Goal: Information Seeking & Learning: Learn about a topic

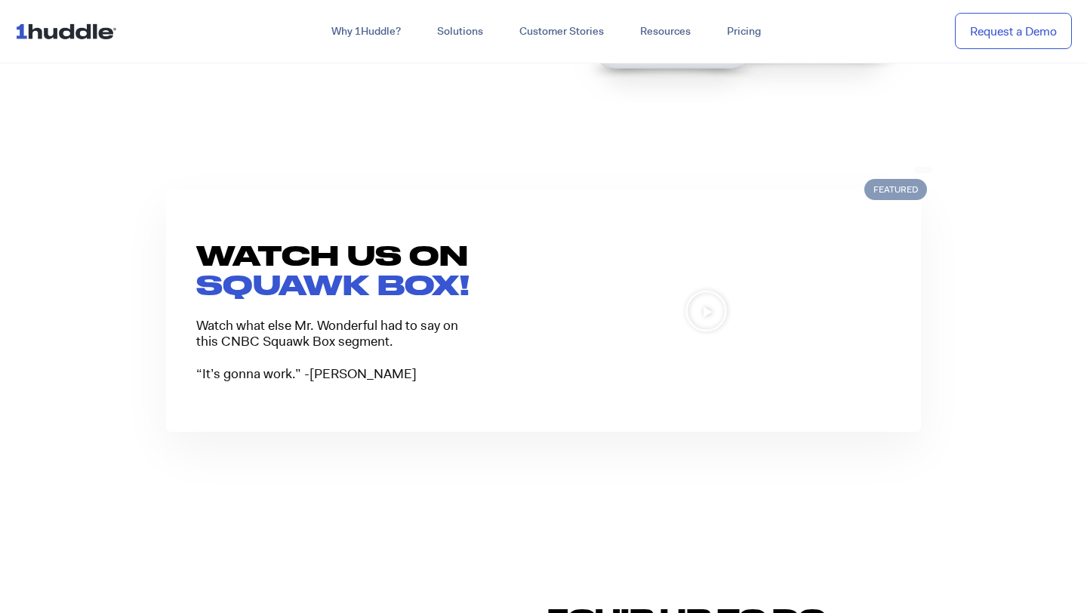
scroll to position [1166, 0]
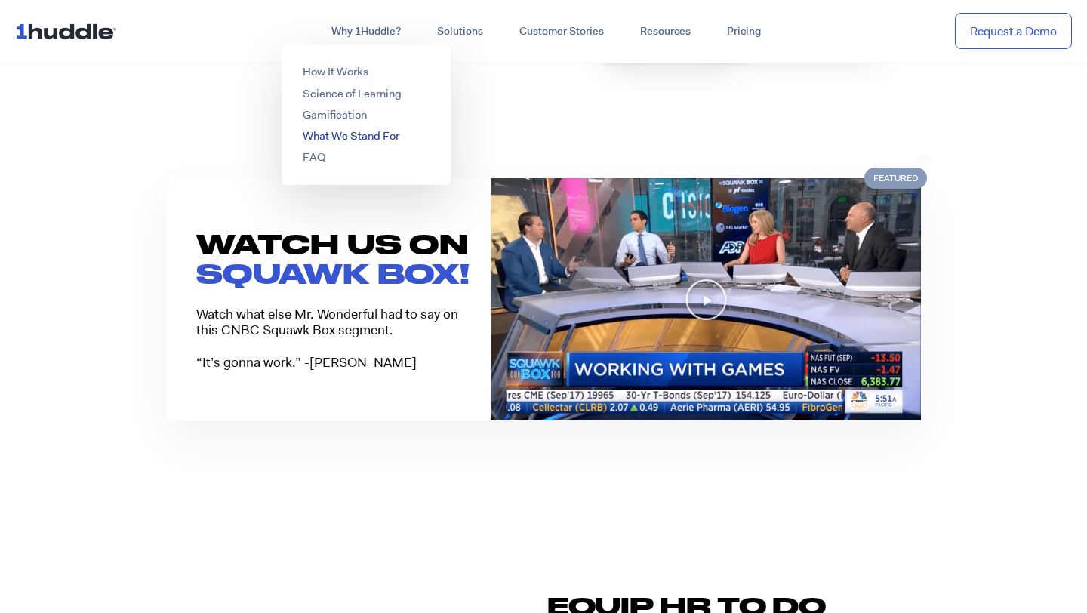
click at [333, 138] on link "What We Stand For" at bounding box center [351, 135] width 97 height 15
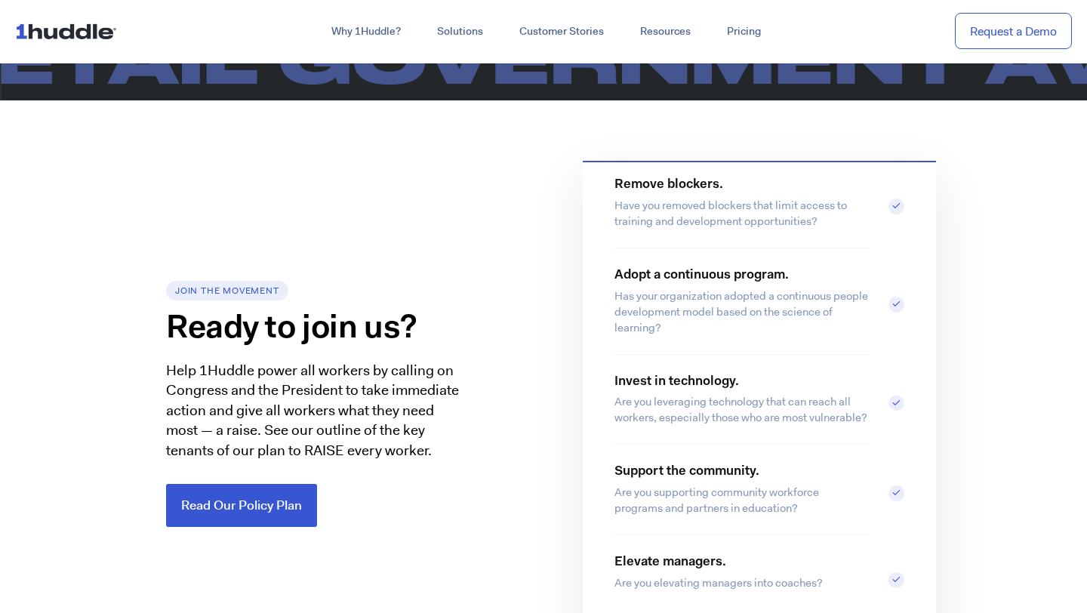
scroll to position [2458, 0]
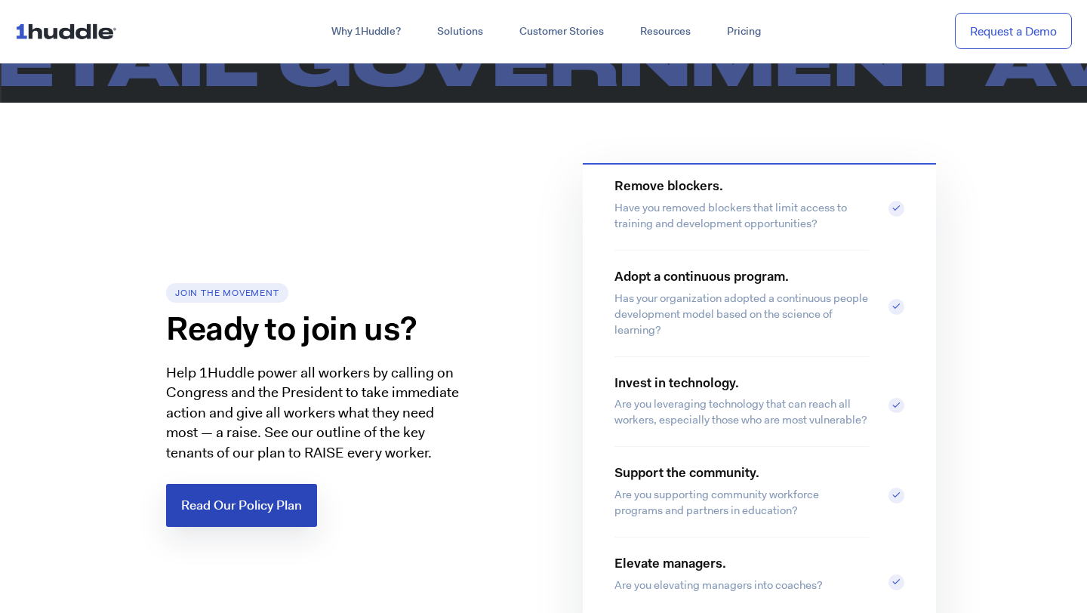
click at [246, 499] on span "Read Our Policy Plan" at bounding box center [241, 505] width 121 height 13
